Goal: Browse casually: Explore the website without a specific task or goal

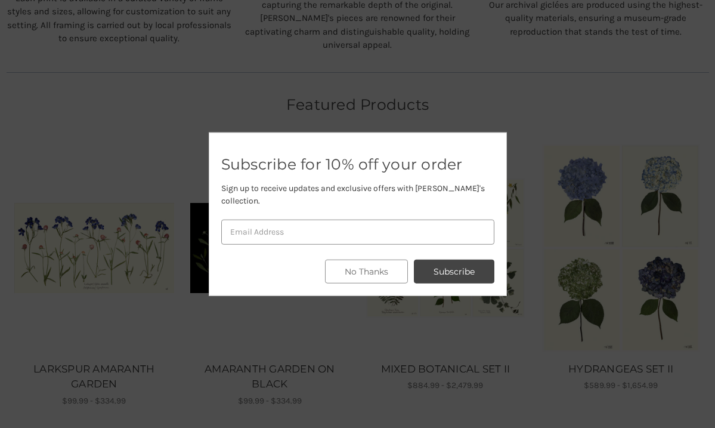
scroll to position [640, 0]
click at [345, 265] on button "No Thanks" at bounding box center [366, 271] width 83 height 24
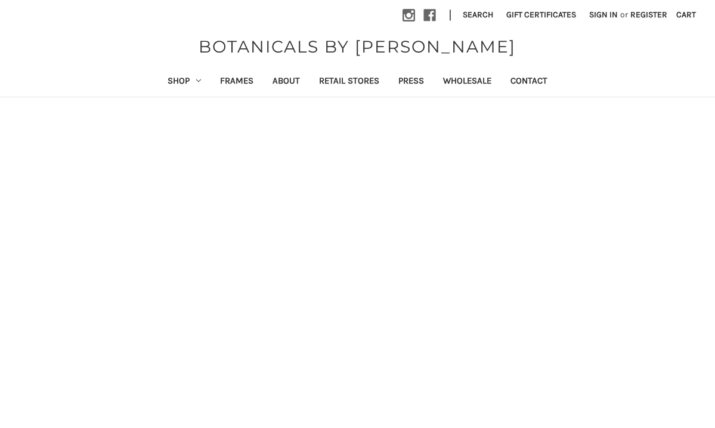
scroll to position [0, 0]
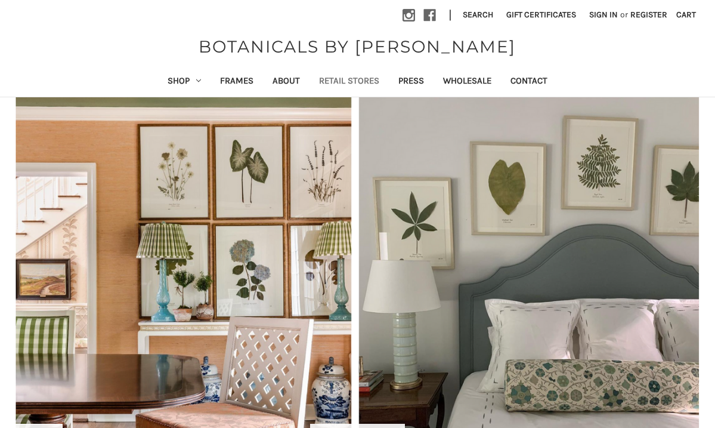
click at [352, 81] on link "Retail Stores" at bounding box center [348, 81] width 79 height 29
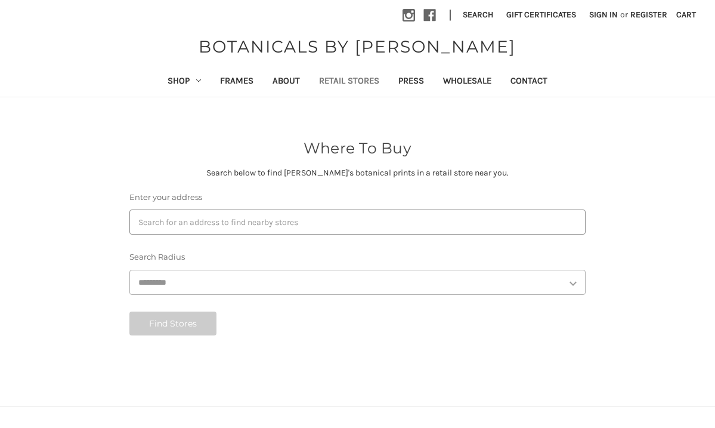
select select "***"
click at [236, 82] on link "Frames" at bounding box center [236, 81] width 52 height 29
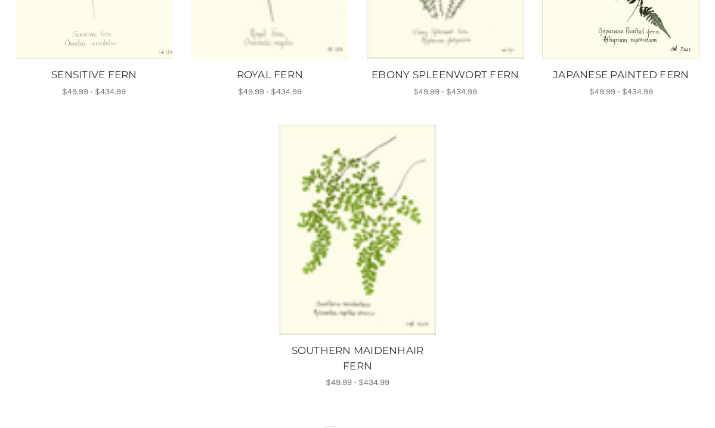
scroll to position [1164, 0]
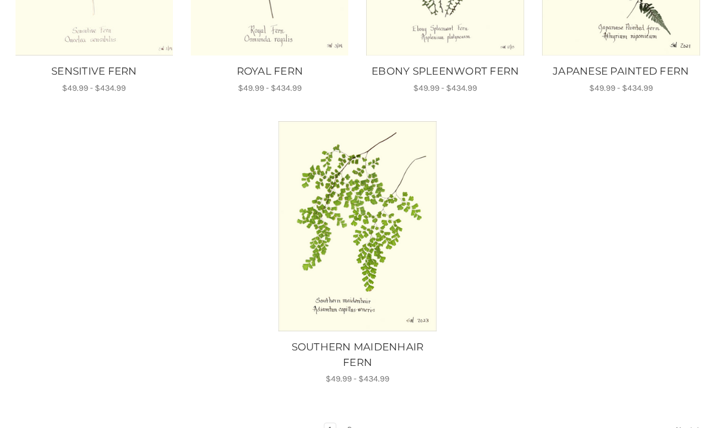
click at [390, 223] on img "SOUTHERN MAIDENHAIR FERN, Price range from $49.99 to $434.99\a\a" at bounding box center [358, 226] width 160 height 210
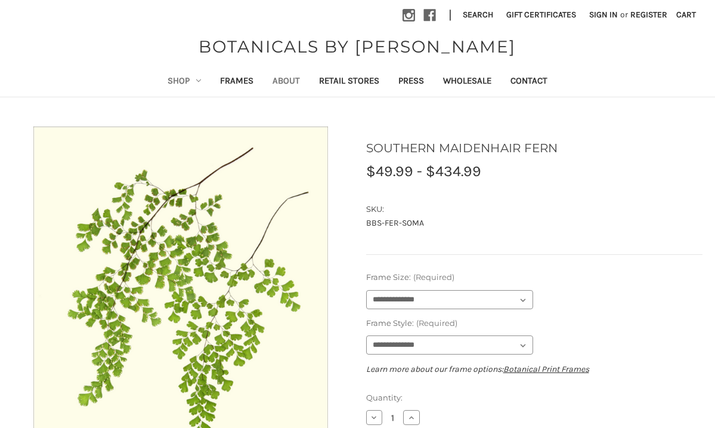
click at [281, 76] on link "About" at bounding box center [286, 81] width 47 height 29
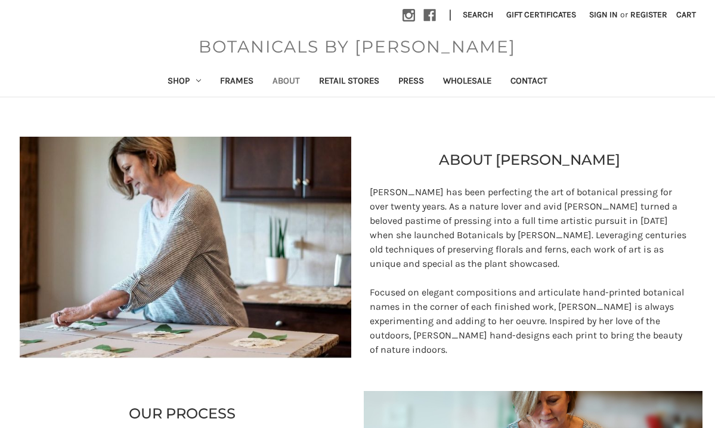
click at [308, 42] on span "BOTANICALS BY [PERSON_NAME]" at bounding box center [357, 46] width 329 height 25
